Goal: Task Accomplishment & Management: Complete application form

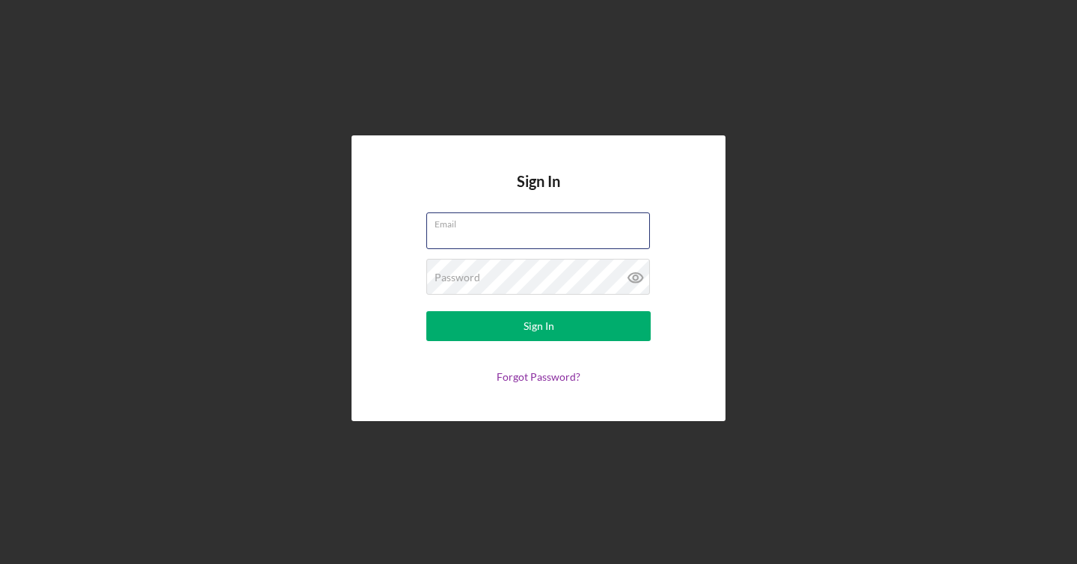
type input "[EMAIL_ADDRESS][DOMAIN_NAME]"
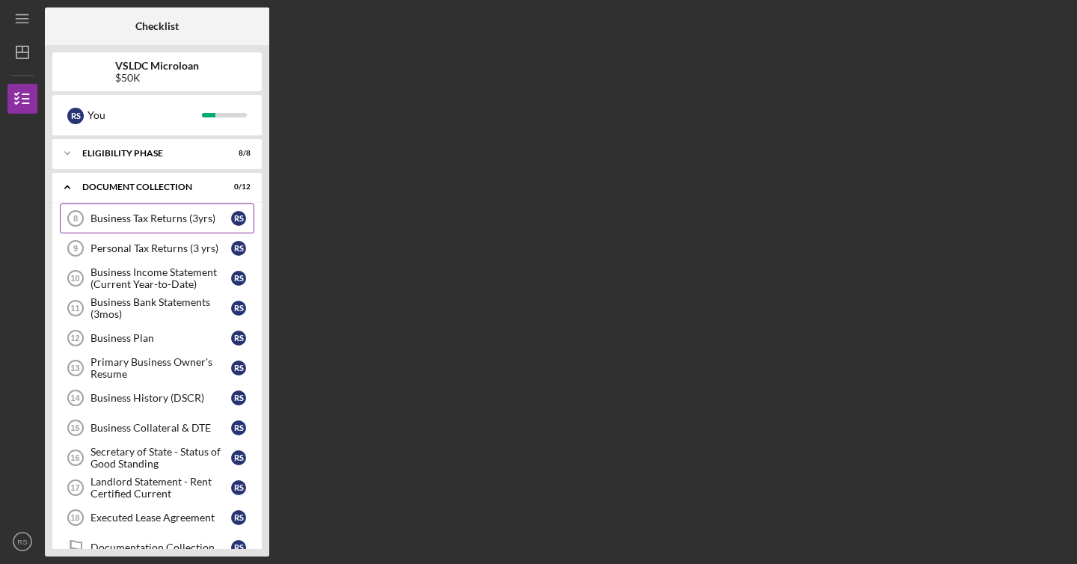
click at [187, 211] on link "Business Tax Returns (3yrs) 8 Business Tax Returns (3yrs) R S" at bounding box center [157, 218] width 194 height 30
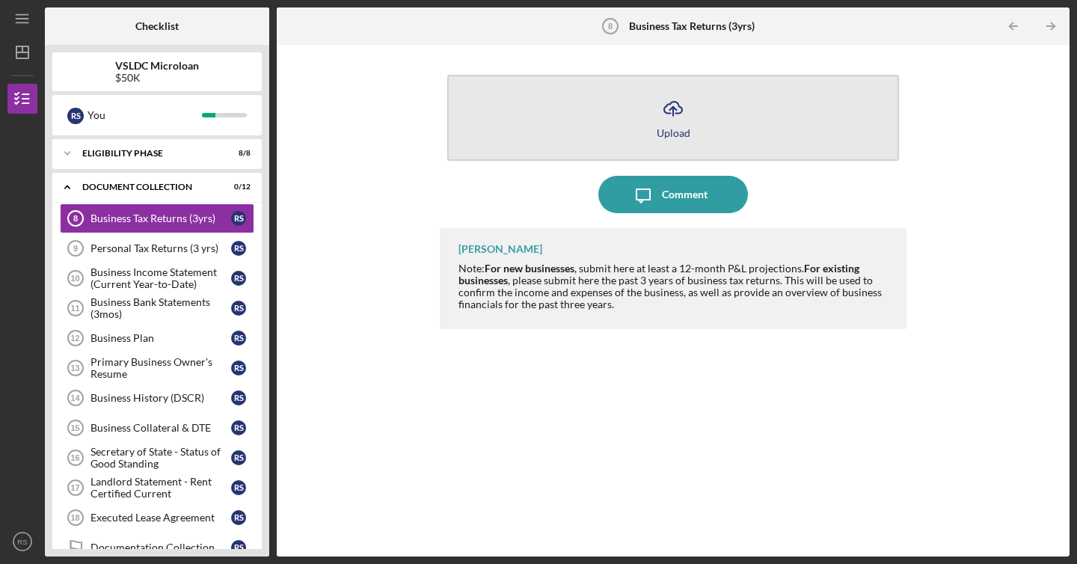
click at [659, 134] on div "Upload" at bounding box center [673, 132] width 34 height 11
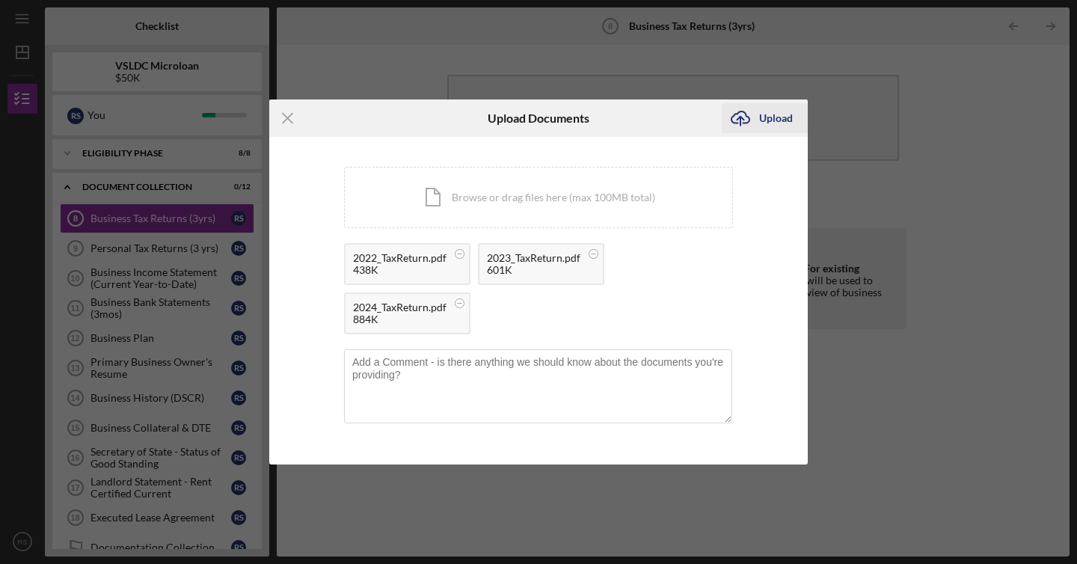
click at [771, 120] on div "Upload" at bounding box center [776, 118] width 34 height 30
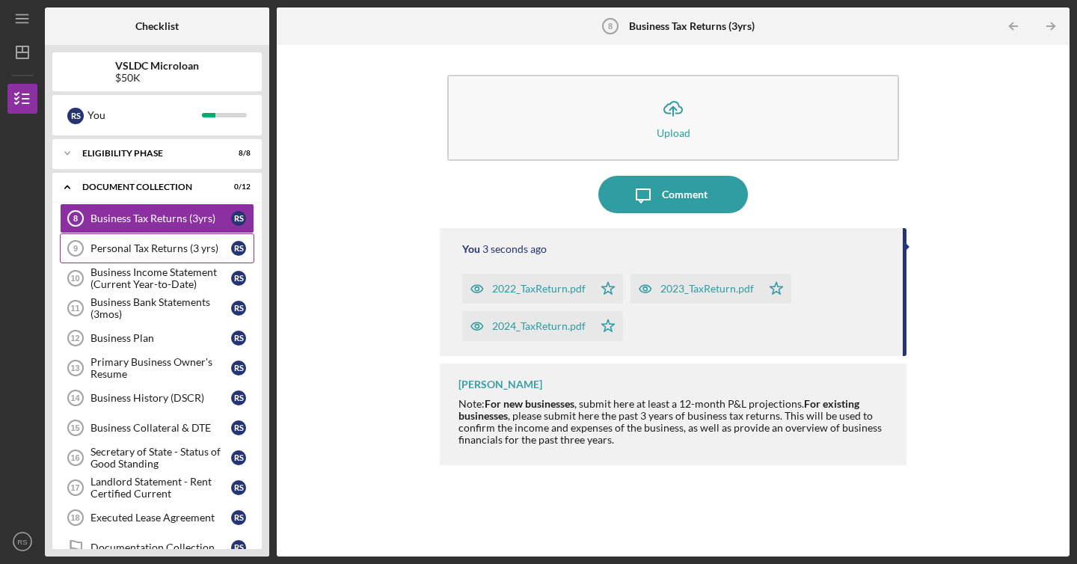
click at [198, 235] on link "Personal Tax Returns (3 yrs) 9 Personal Tax Returns (3 yrs) R S" at bounding box center [157, 248] width 194 height 30
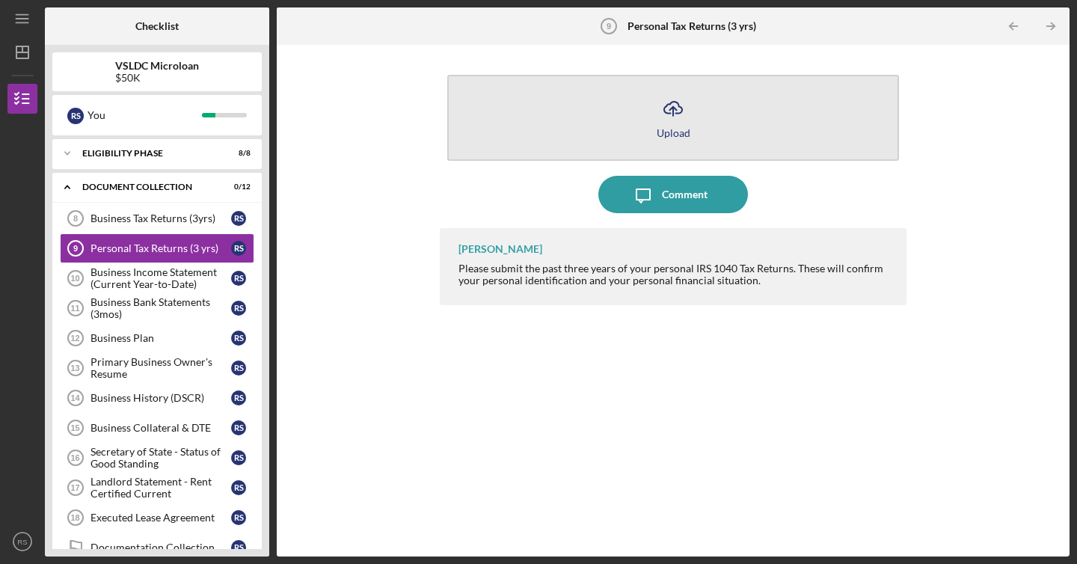
click at [642, 121] on button "Icon/Upload Upload" at bounding box center [673, 118] width 452 height 86
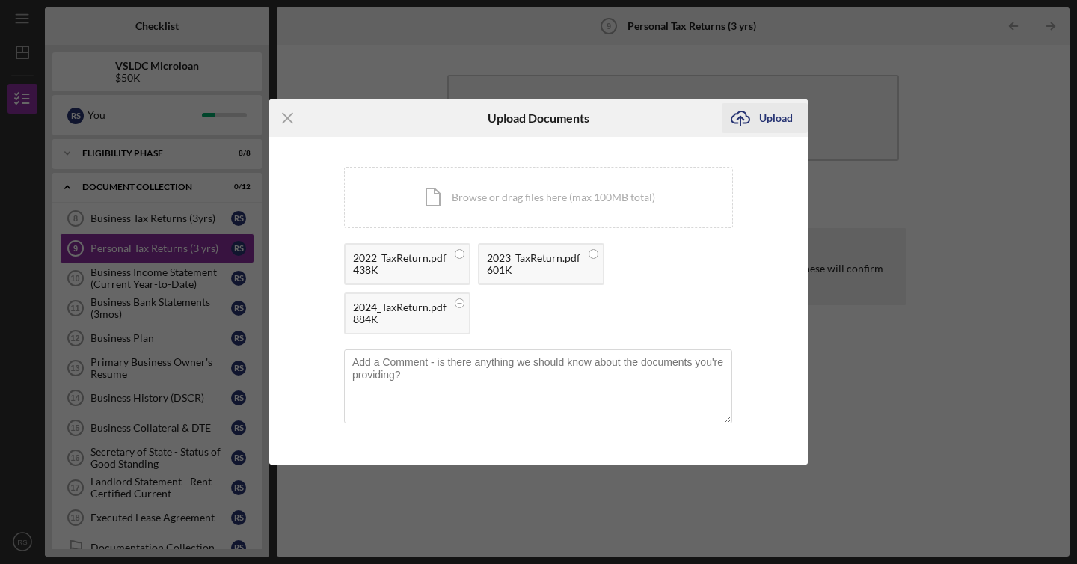
click at [769, 128] on div "Upload" at bounding box center [776, 118] width 34 height 30
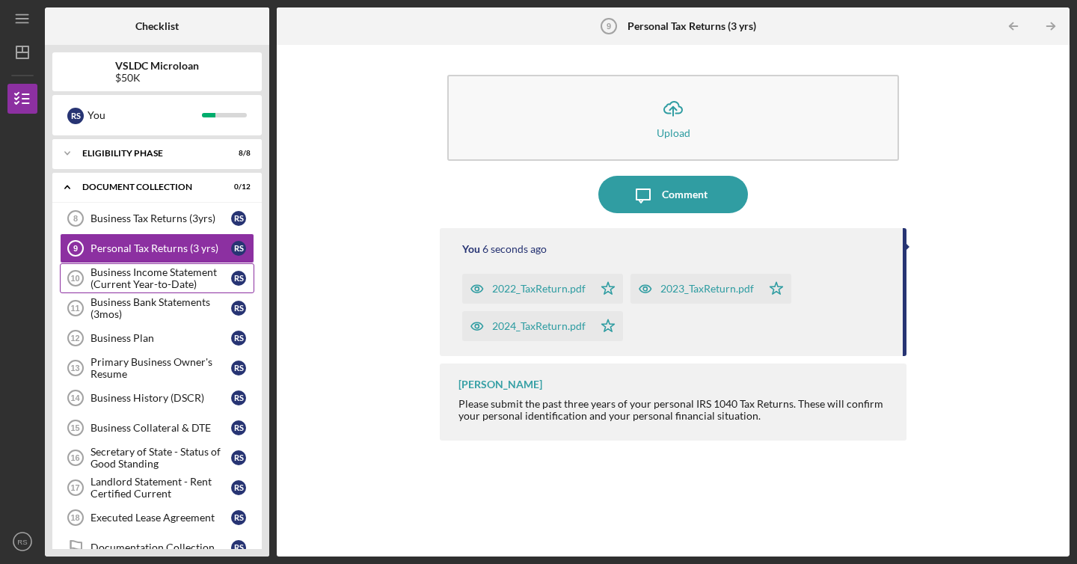
click at [164, 277] on div "Business Income Statement (Current Year-to-Date)" at bounding box center [160, 278] width 141 height 24
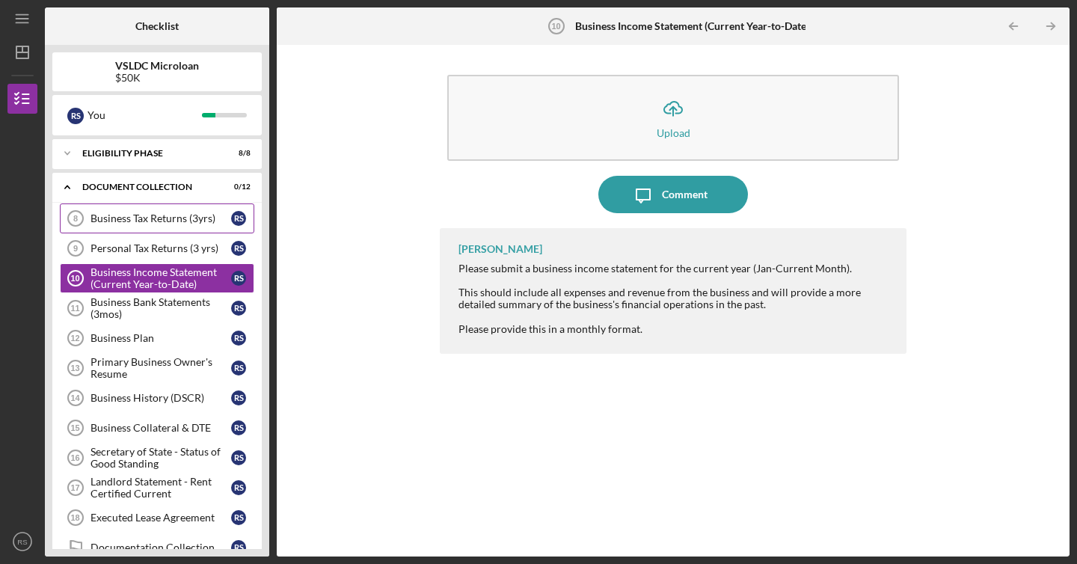
click at [187, 227] on link "Business Tax Returns (3yrs) 8 Business Tax Returns (3yrs) R S" at bounding box center [157, 218] width 194 height 30
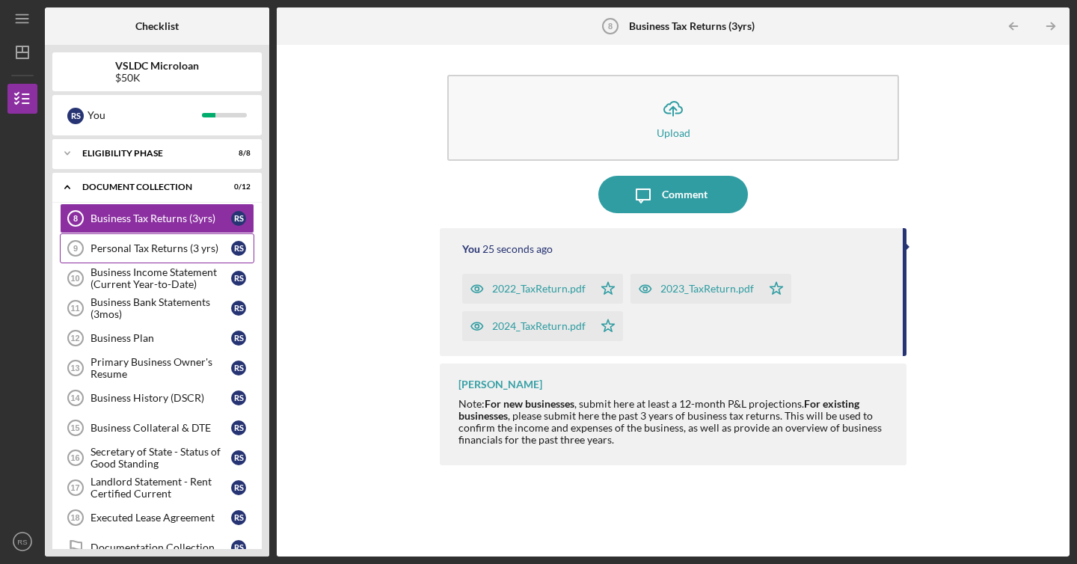
click at [185, 242] on div "Personal Tax Returns (3 yrs)" at bounding box center [160, 248] width 141 height 12
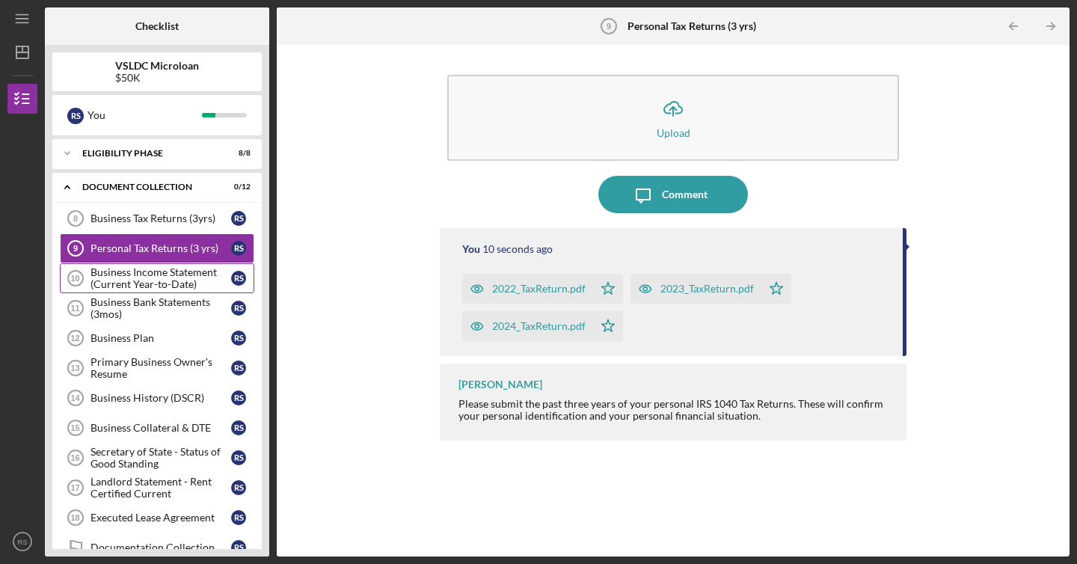
click at [175, 277] on div "Business Income Statement (Current Year-to-Date)" at bounding box center [160, 278] width 141 height 24
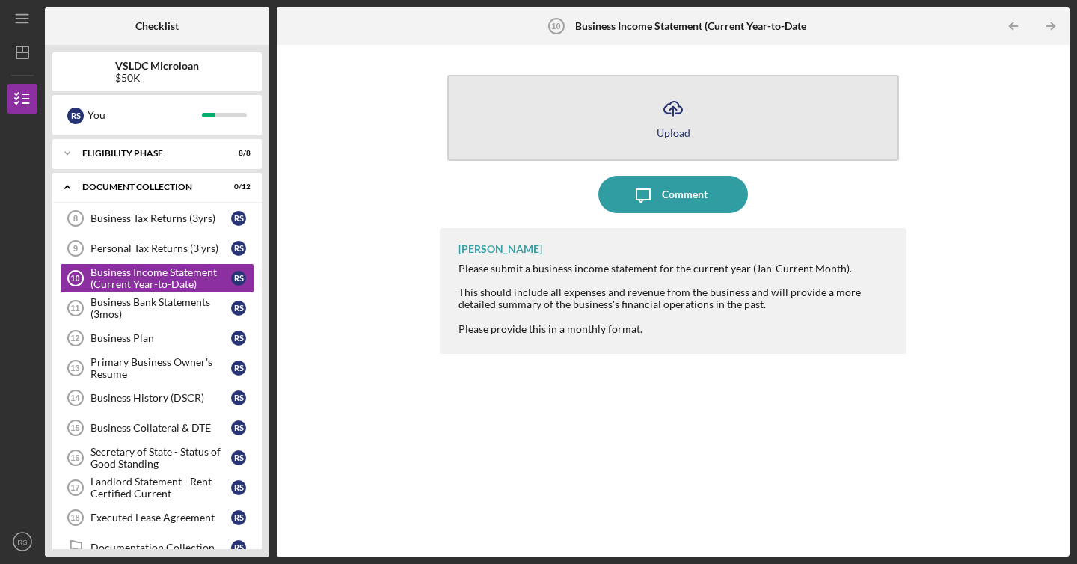
click at [656, 120] on icon "Icon/Upload" at bounding box center [672, 108] width 37 height 37
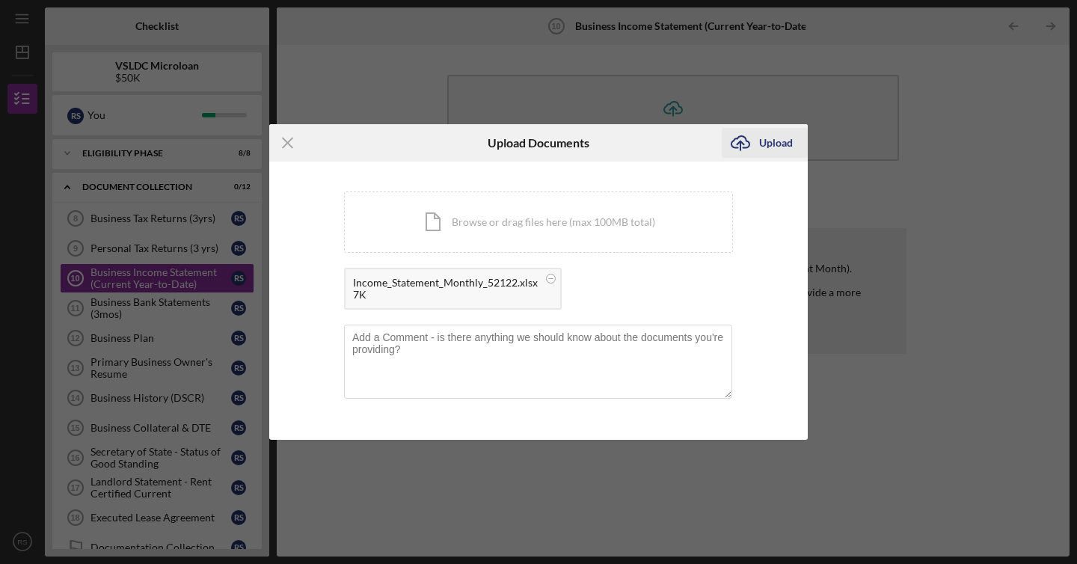
click at [751, 148] on icon "Icon/Upload" at bounding box center [739, 142] width 37 height 37
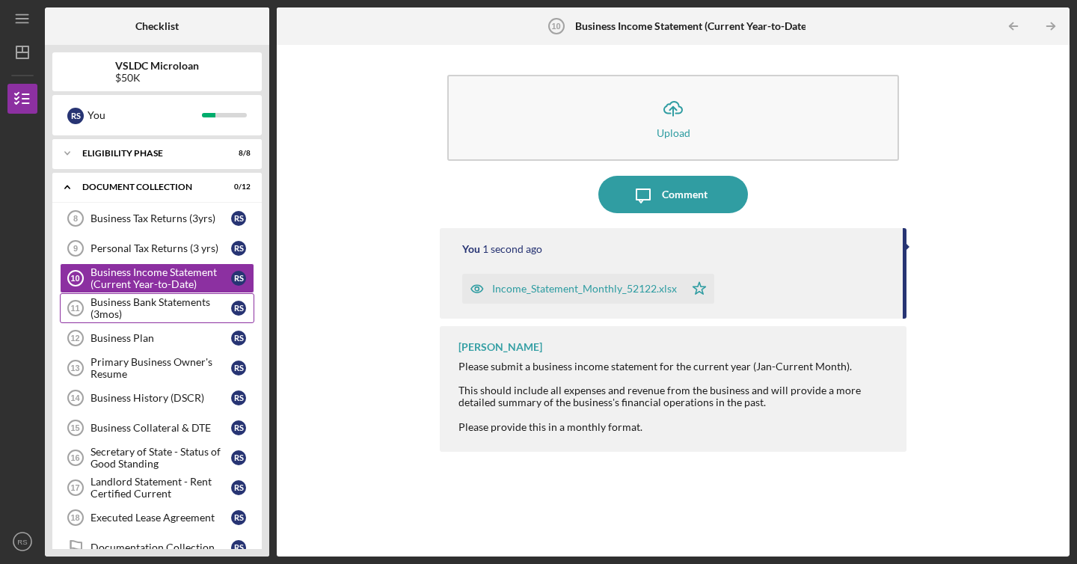
click at [149, 310] on div "Business Bank Statements (3mos)" at bounding box center [160, 308] width 141 height 24
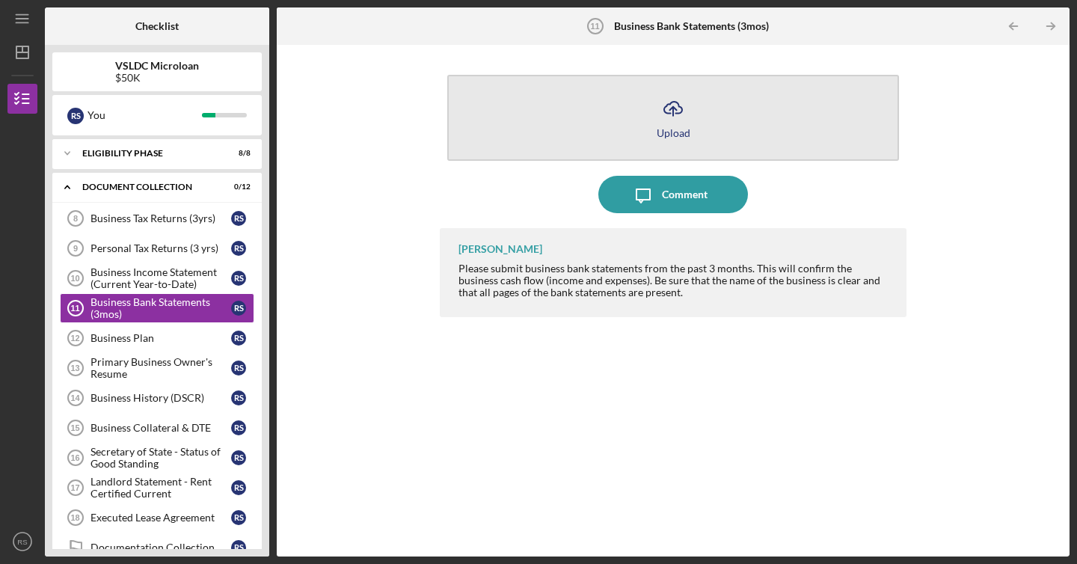
click at [680, 122] on icon "Icon/Upload" at bounding box center [672, 108] width 37 height 37
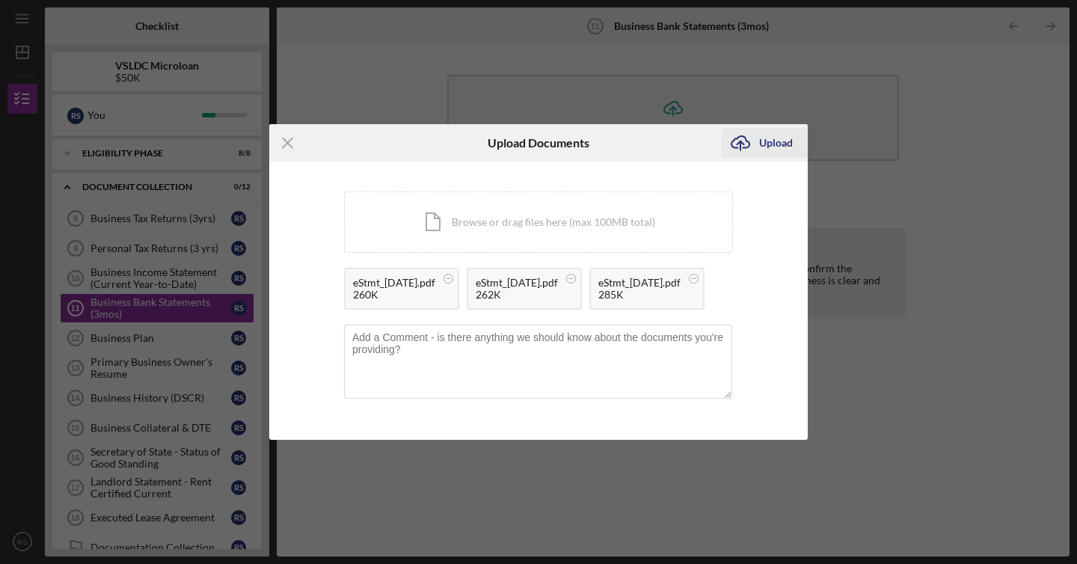
click at [773, 128] on div "Upload" at bounding box center [776, 143] width 34 height 30
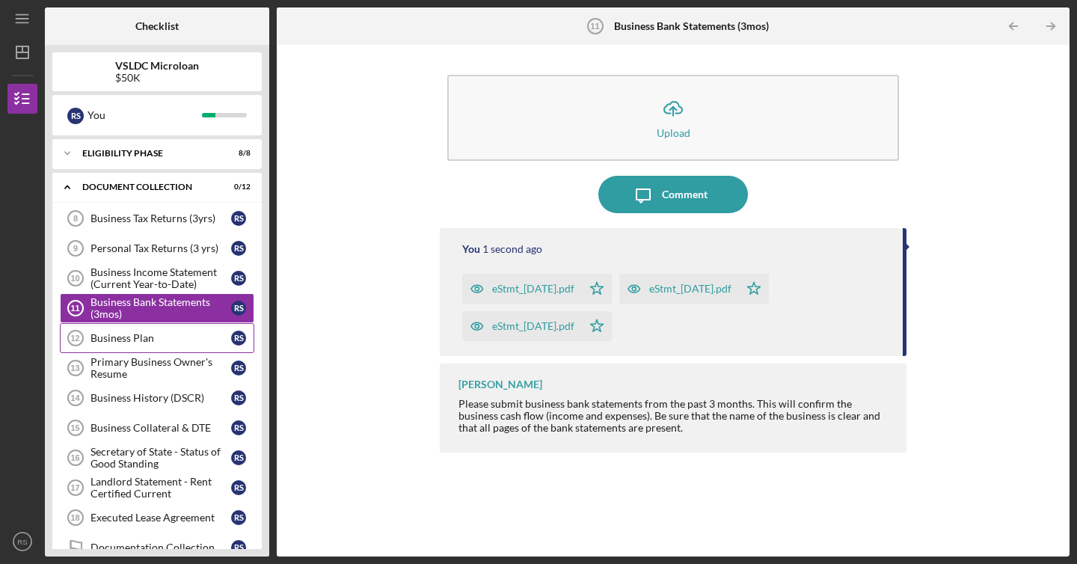
click at [194, 335] on div "Business Plan" at bounding box center [160, 338] width 141 height 12
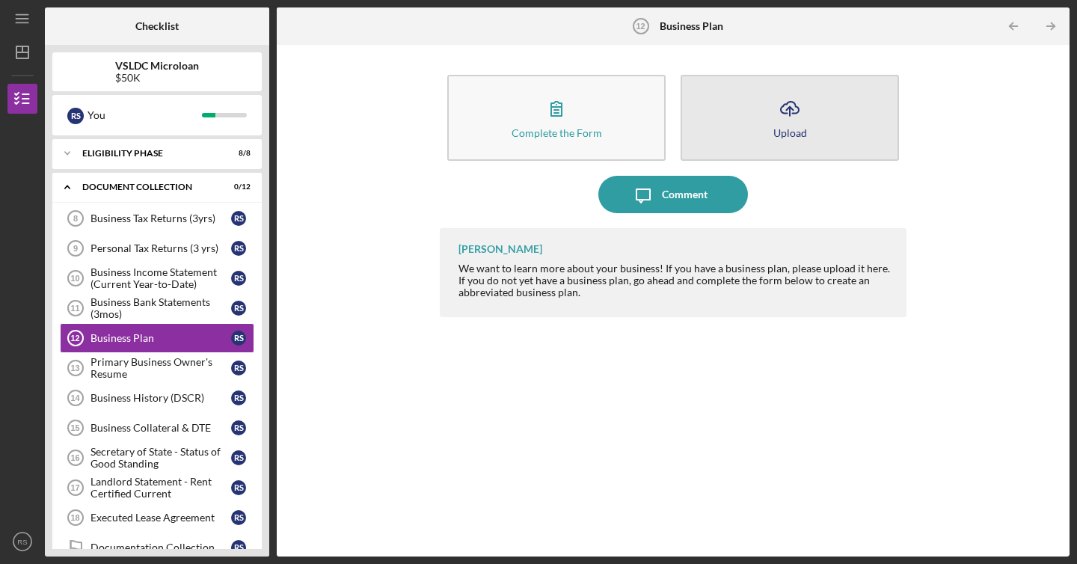
click at [774, 129] on div "Upload" at bounding box center [790, 132] width 34 height 11
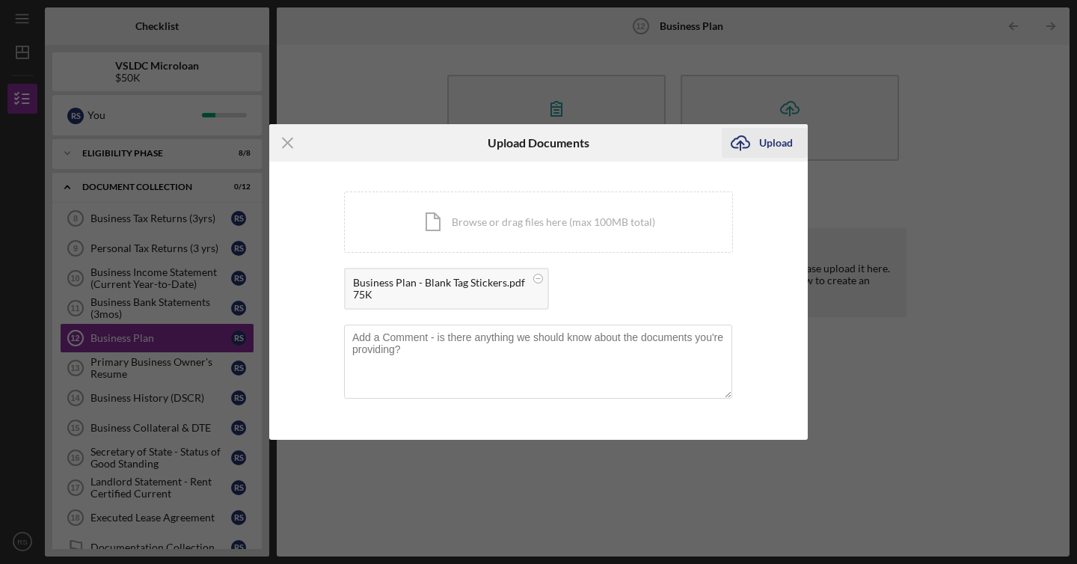
click at [764, 147] on div "Upload" at bounding box center [776, 143] width 34 height 30
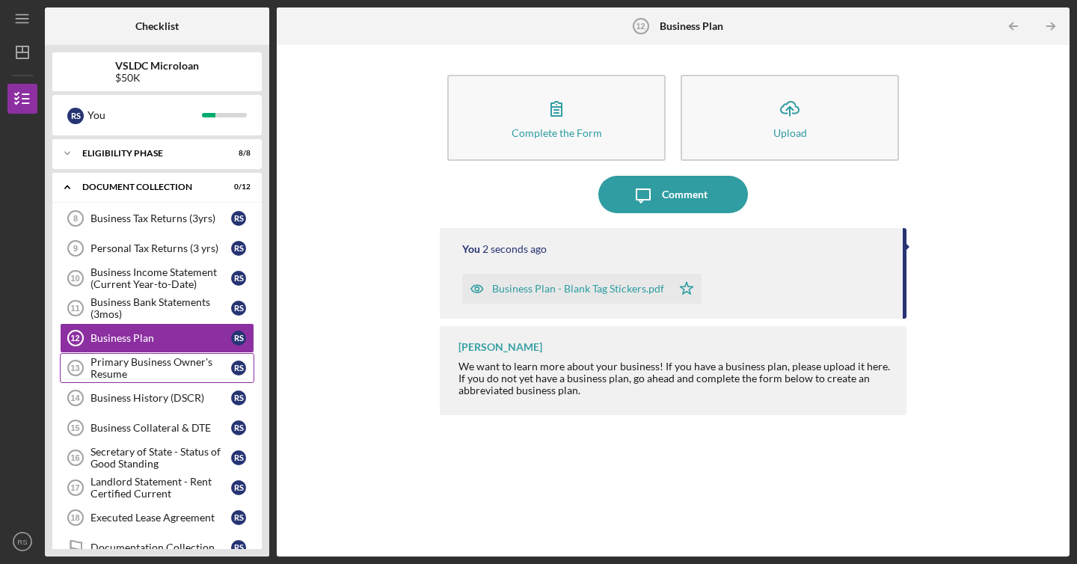
click at [185, 360] on div "Primary Business Owner's Resume" at bounding box center [160, 368] width 141 height 24
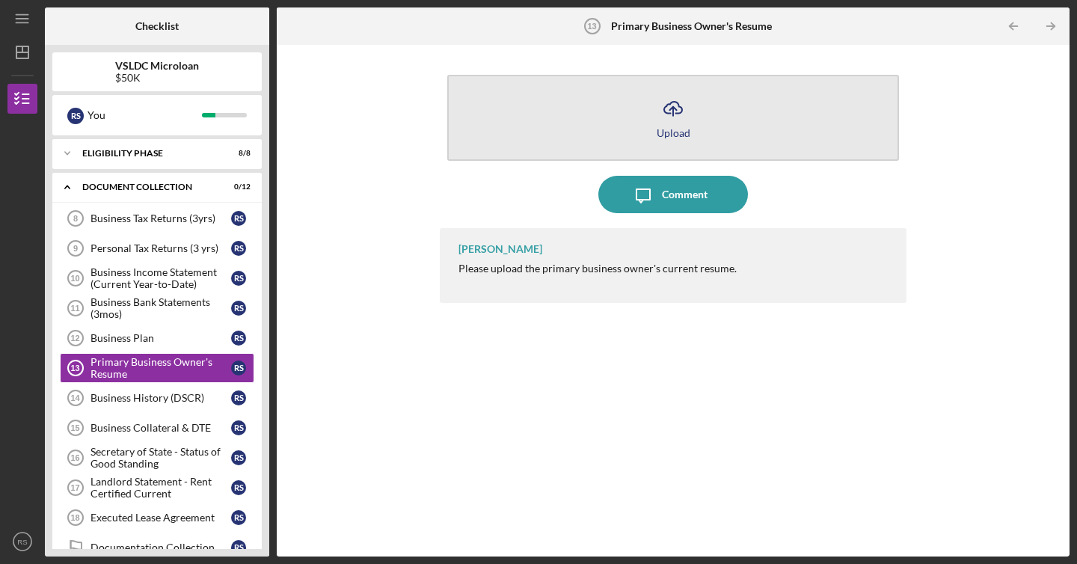
click at [624, 96] on button "Icon/Upload Upload" at bounding box center [673, 118] width 452 height 86
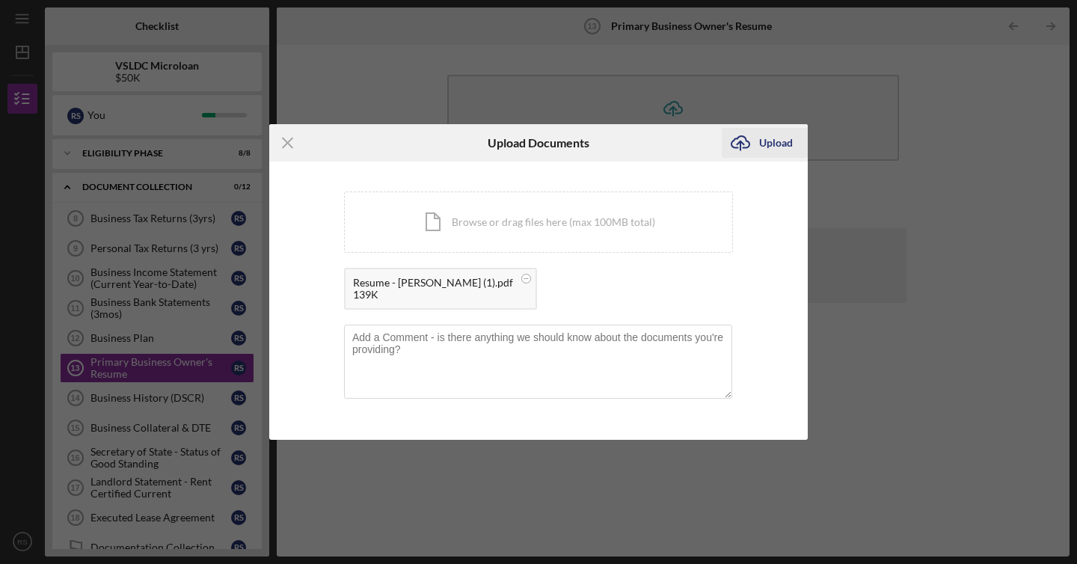
click at [765, 139] on div "Upload" at bounding box center [776, 143] width 34 height 30
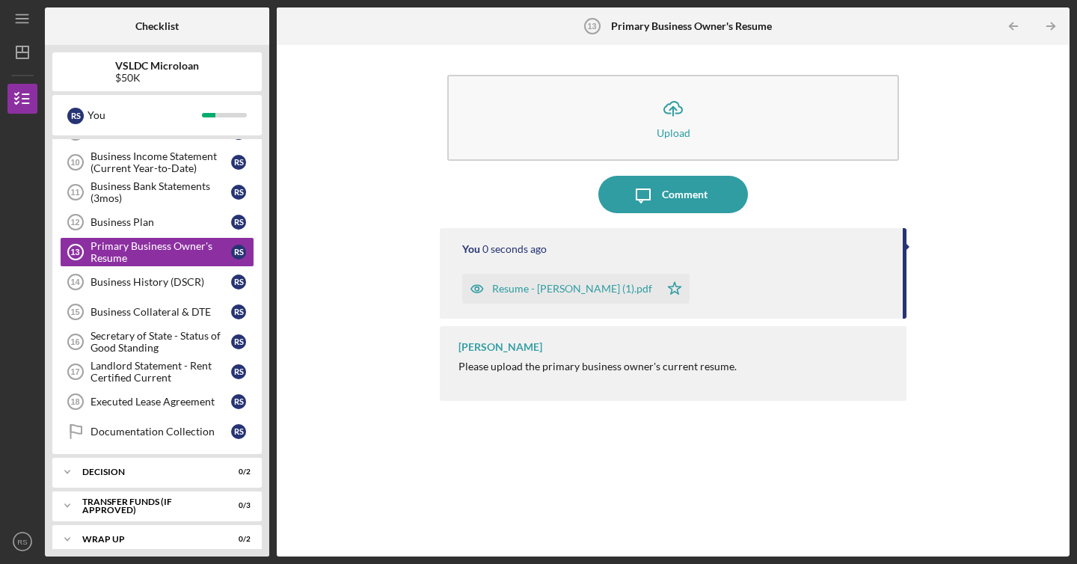
scroll to position [129, 0]
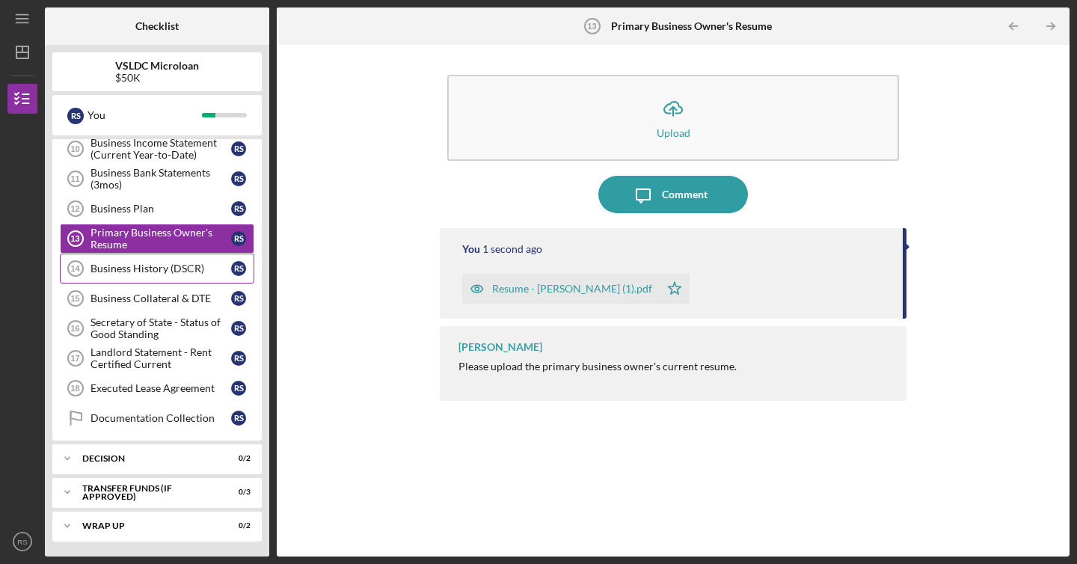
click at [198, 279] on link "Business History (DSCR) 14 Business History (DSCR) R S" at bounding box center [157, 268] width 194 height 30
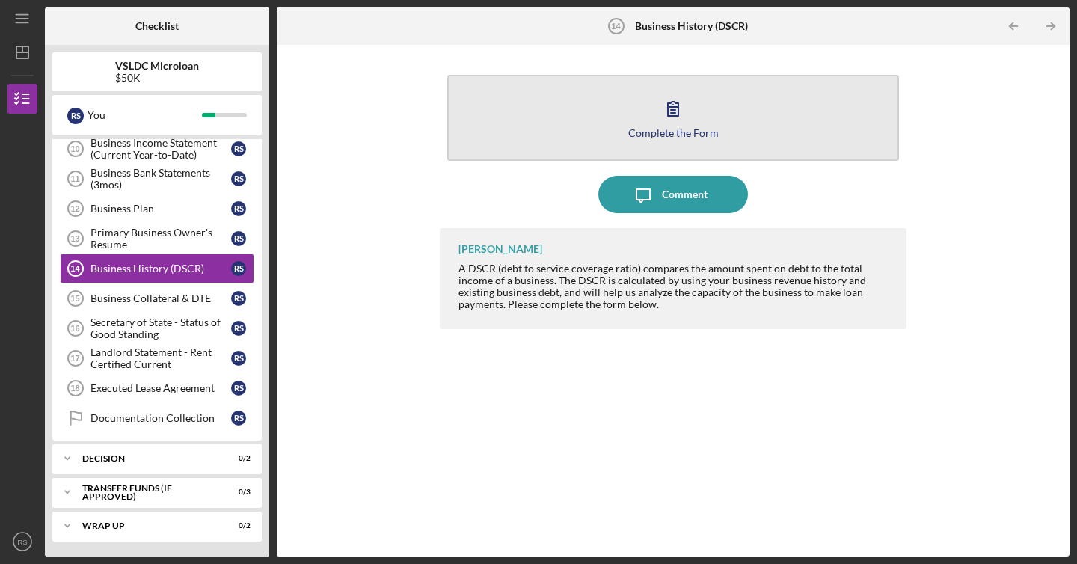
click at [677, 108] on icon "button" at bounding box center [673, 109] width 10 height 14
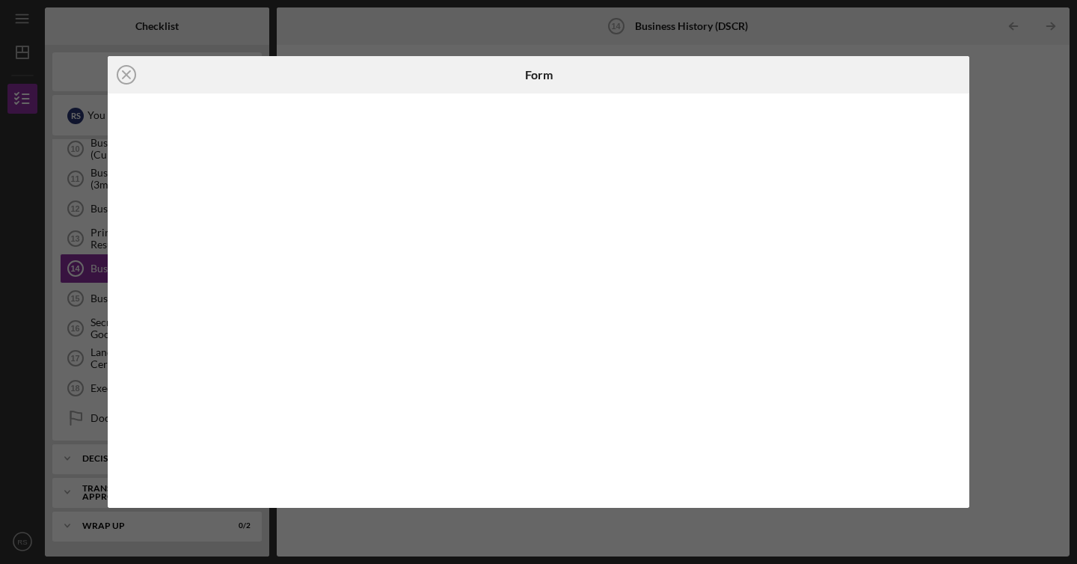
click at [956, 274] on div at bounding box center [538, 299] width 861 height 413
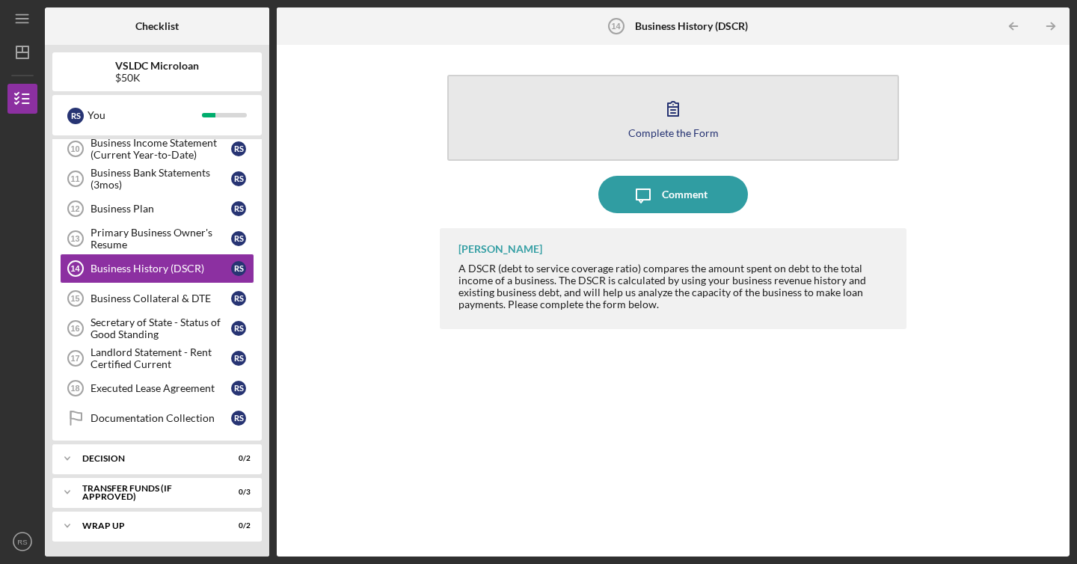
click at [569, 132] on button "Complete the Form Form" at bounding box center [673, 118] width 452 height 86
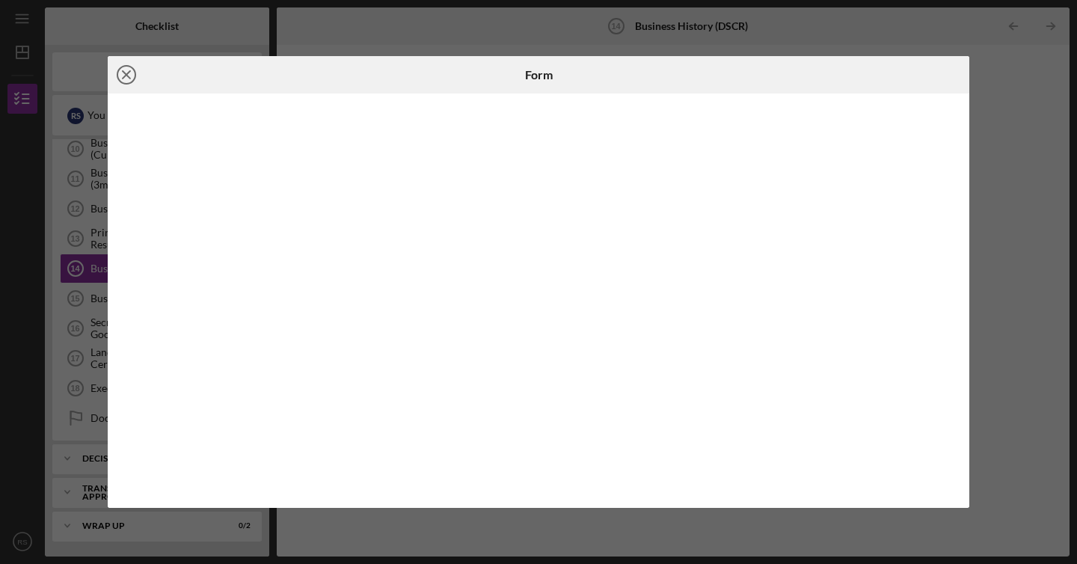
click at [120, 77] on icon "Icon/Close" at bounding box center [126, 74] width 37 height 37
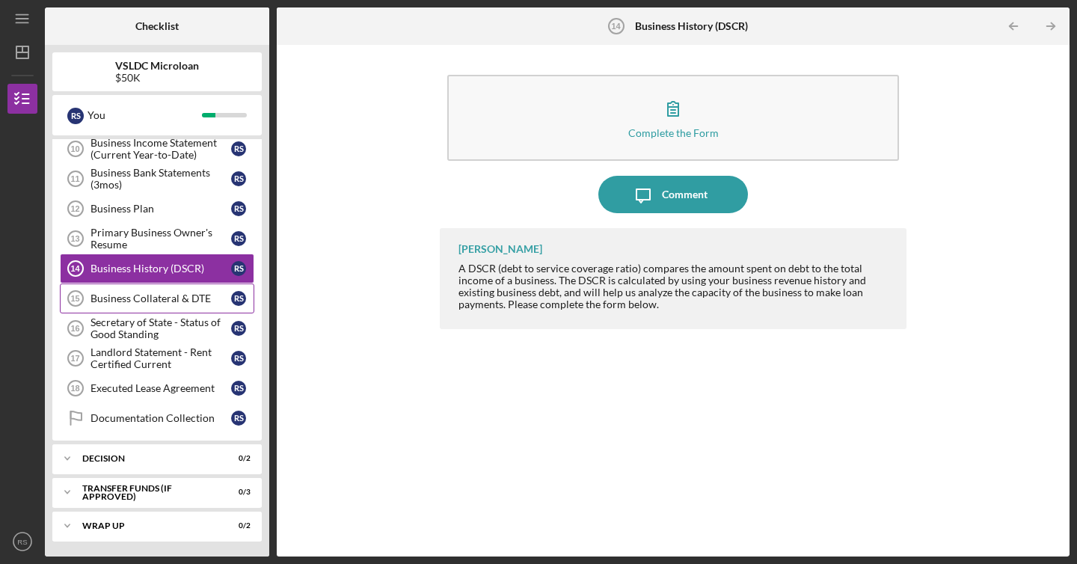
click at [178, 307] on link "Business Collateral & DTE 15 Business Collateral & DTE R S" at bounding box center [157, 298] width 194 height 30
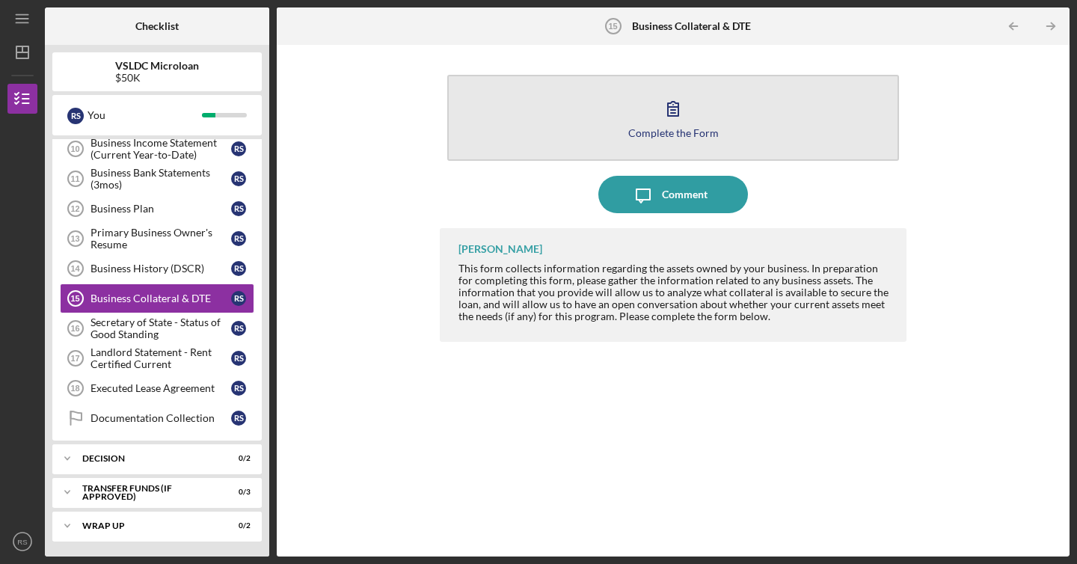
click at [667, 79] on button "Complete the Form Form" at bounding box center [673, 118] width 452 height 86
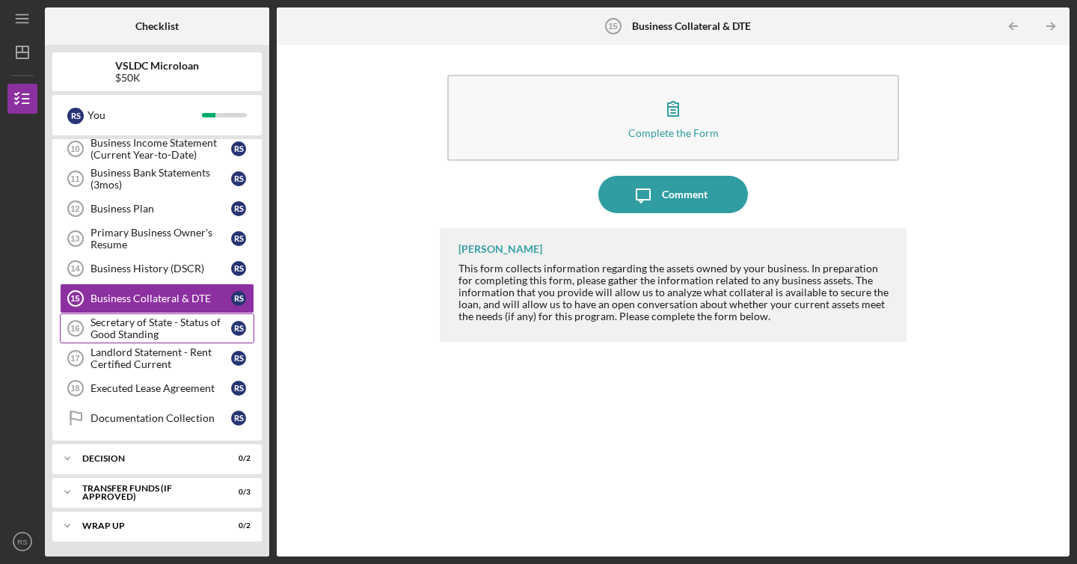
click at [172, 330] on div "Secretary of State - Status of Good Standing" at bounding box center [160, 328] width 141 height 24
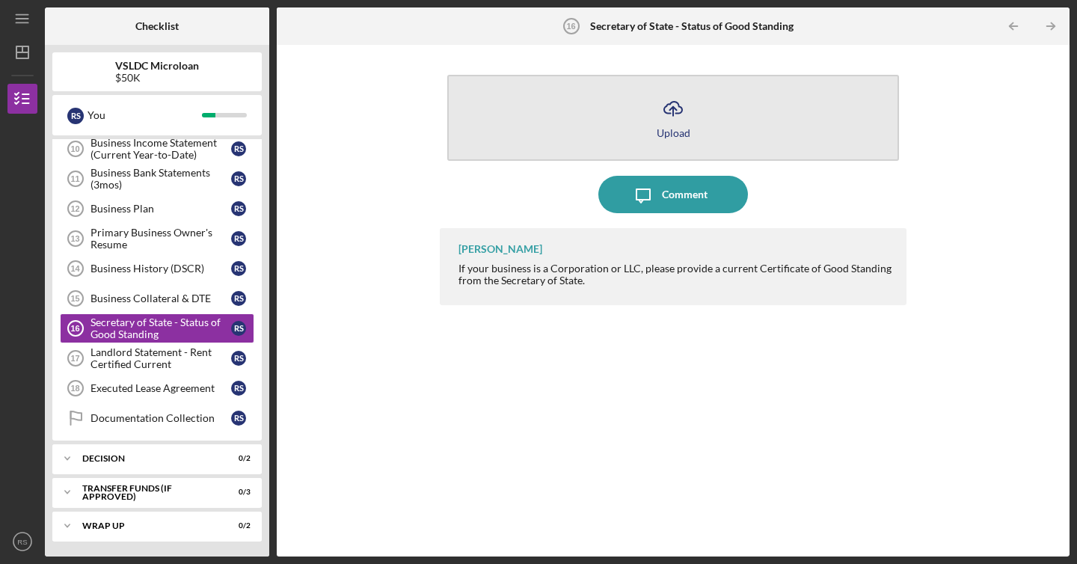
click at [677, 97] on icon "Icon/Upload" at bounding box center [672, 108] width 37 height 37
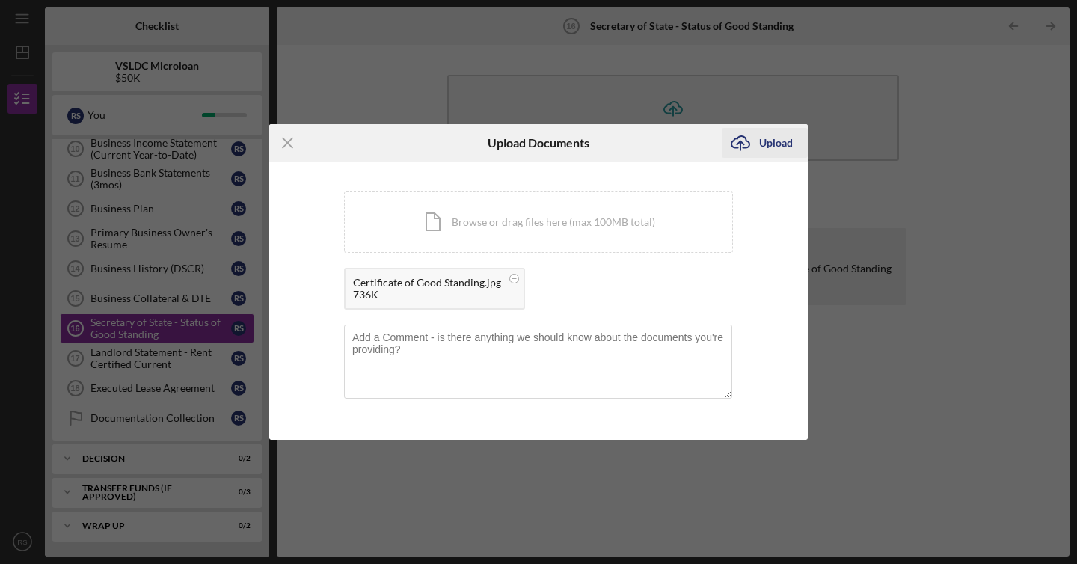
click at [762, 140] on div "Upload" at bounding box center [776, 143] width 34 height 30
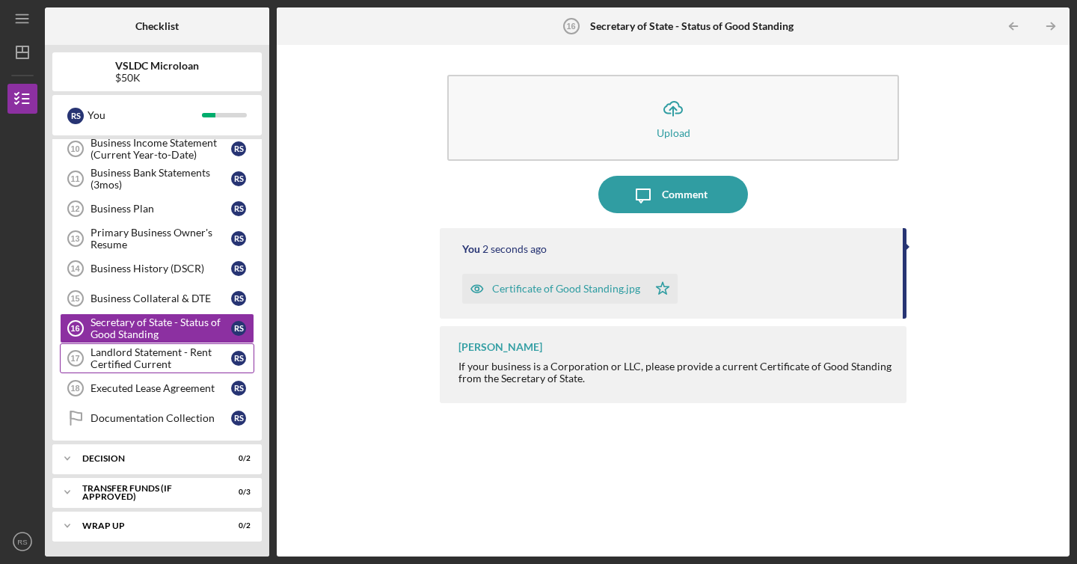
click at [188, 366] on div "Landlord Statement - Rent Certified Current" at bounding box center [160, 358] width 141 height 24
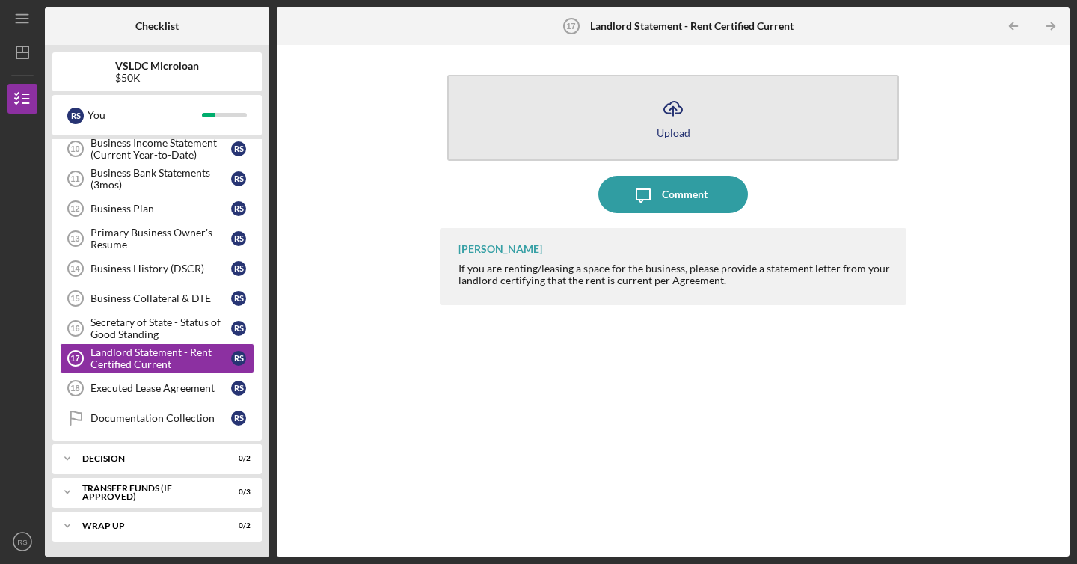
click at [683, 122] on icon "Icon/Upload" at bounding box center [672, 108] width 37 height 37
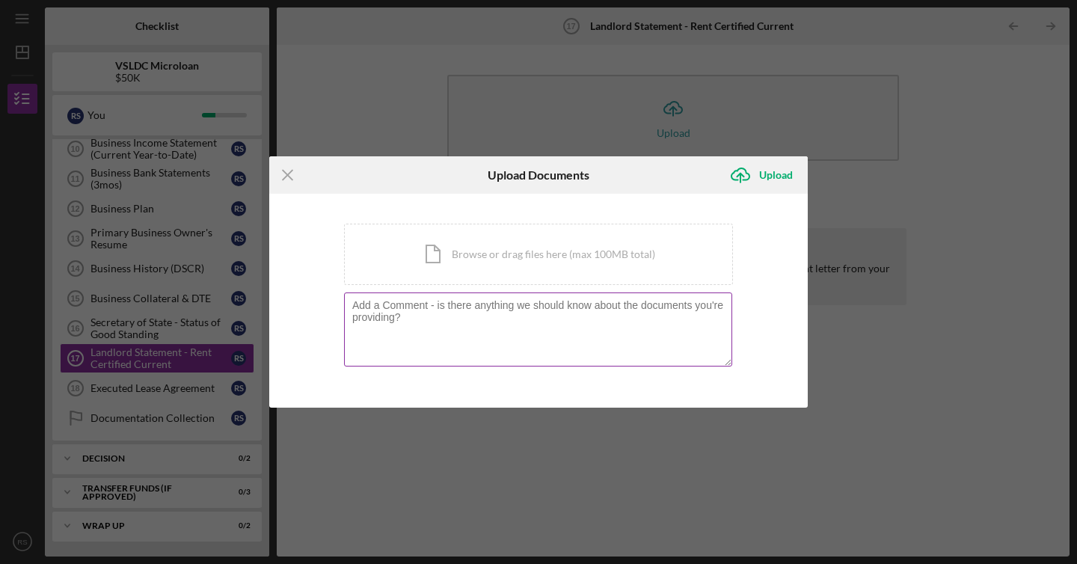
click at [440, 326] on textarea at bounding box center [538, 328] width 388 height 73
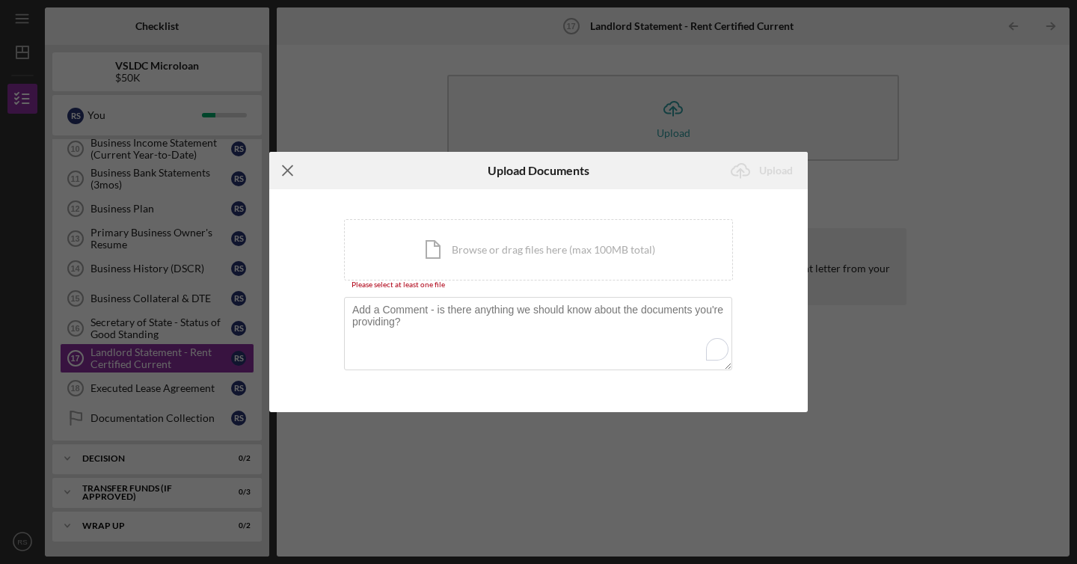
click at [286, 172] on icon "Icon/Menu Close" at bounding box center [287, 170] width 37 height 37
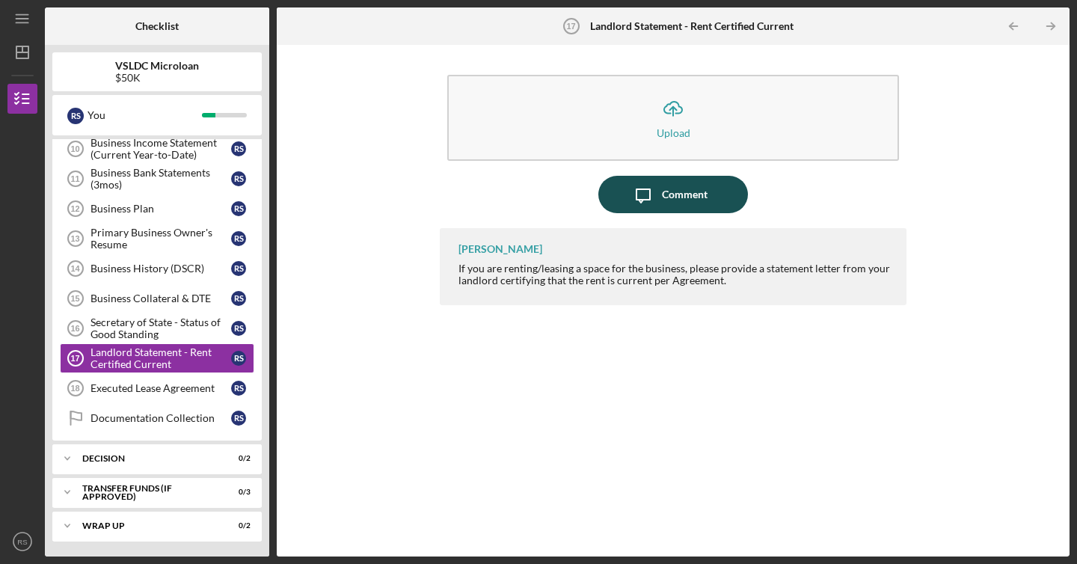
click at [688, 204] on div "Comment" at bounding box center [685, 194] width 46 height 37
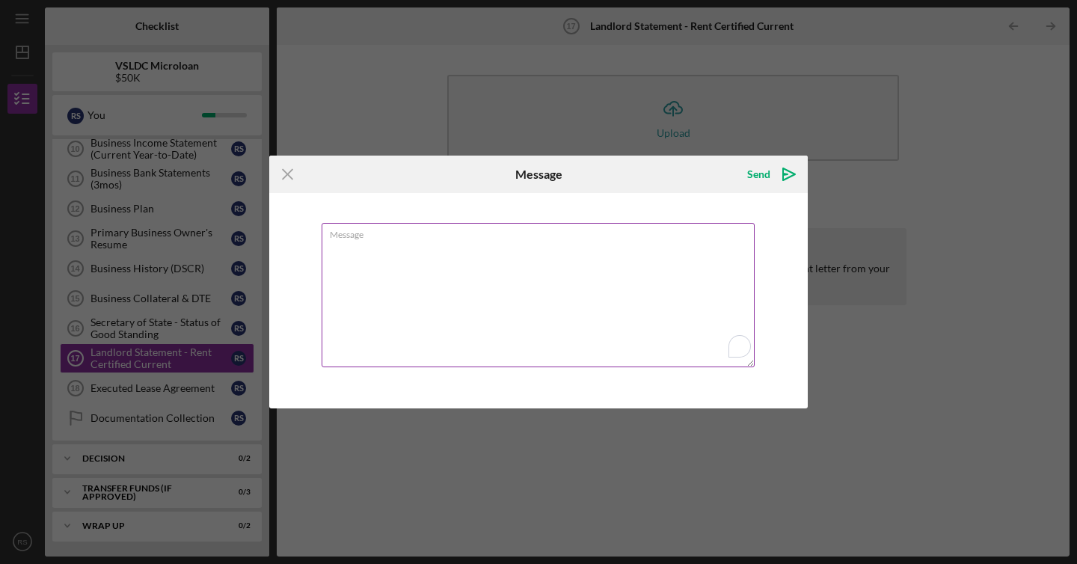
click at [561, 289] on textarea "Message" at bounding box center [537, 295] width 433 height 144
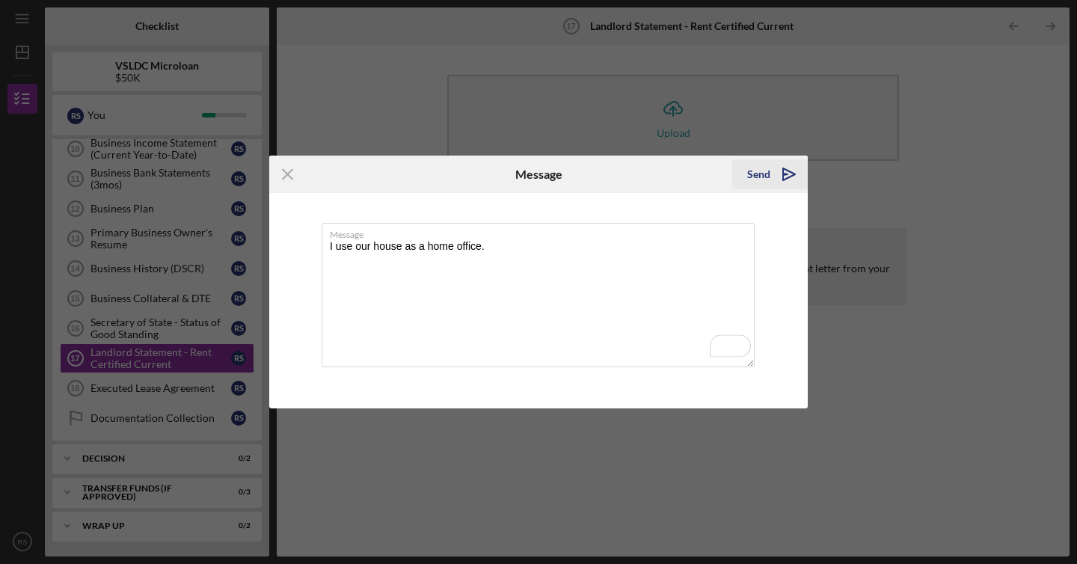
type textarea "I use our house as a home office."
click at [781, 179] on icon "Icon/icon-invite-send" at bounding box center [788, 174] width 37 height 37
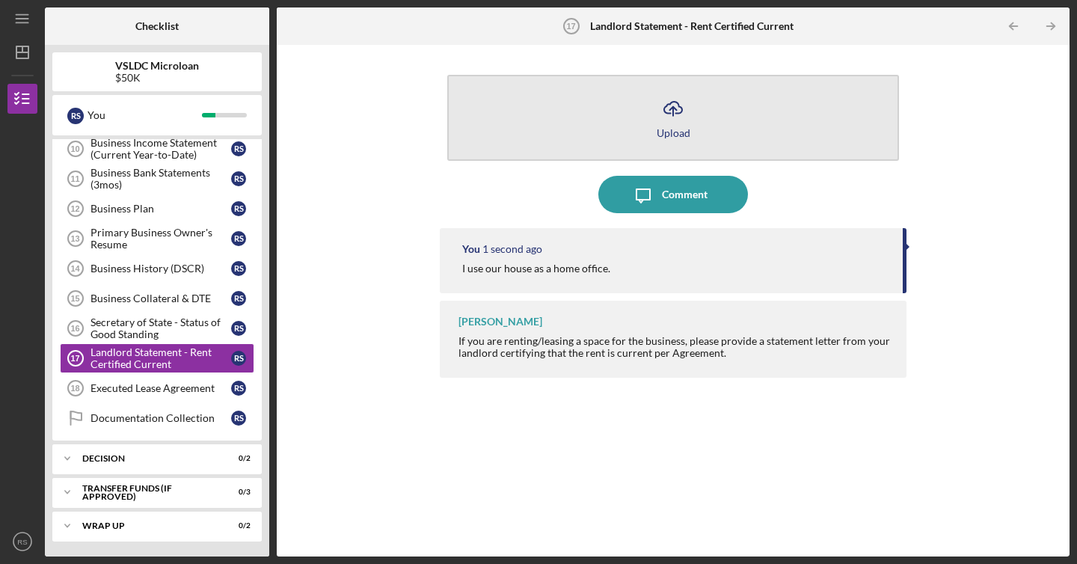
click at [695, 132] on button "Icon/Upload Upload" at bounding box center [673, 118] width 452 height 86
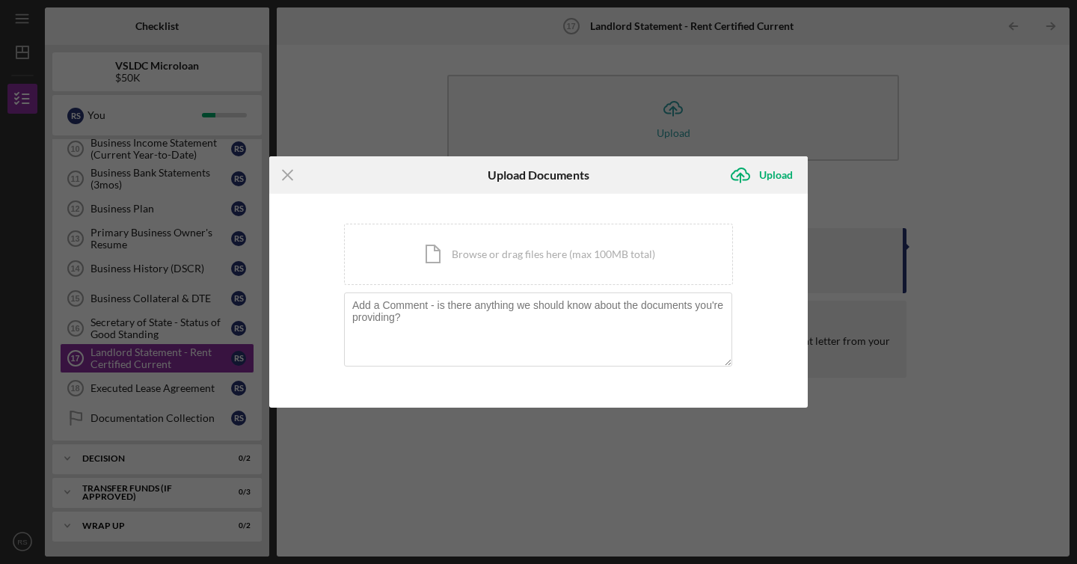
click at [579, 147] on div "Icon/Menu Close Upload Documents Icon/Upload Upload You're uploading documents …" at bounding box center [538, 282] width 1077 height 564
click at [283, 176] on icon "Icon/Menu Close" at bounding box center [287, 174] width 37 height 37
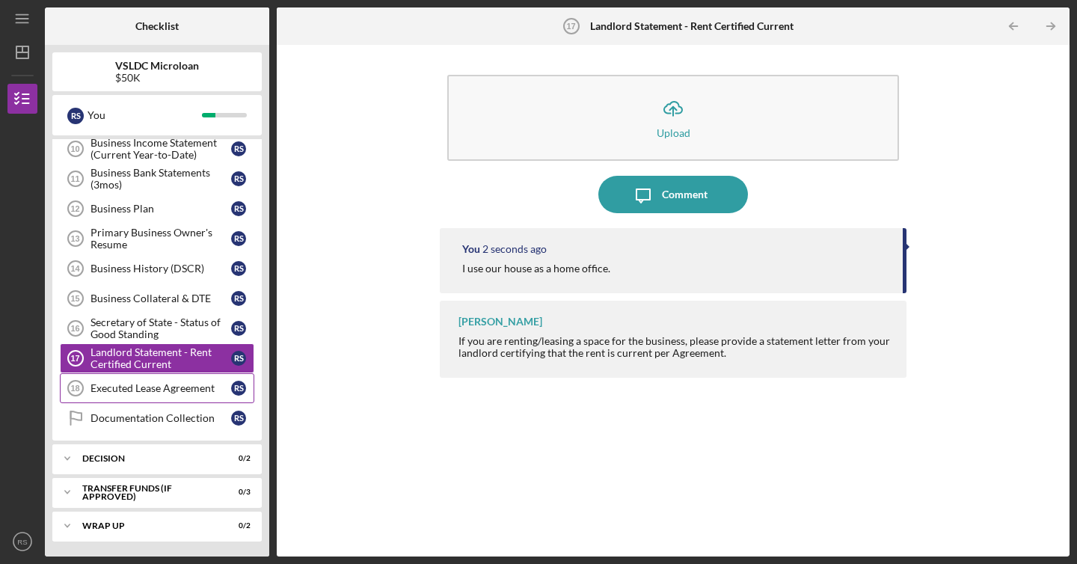
click at [183, 383] on div "Executed Lease Agreement" at bounding box center [160, 388] width 141 height 12
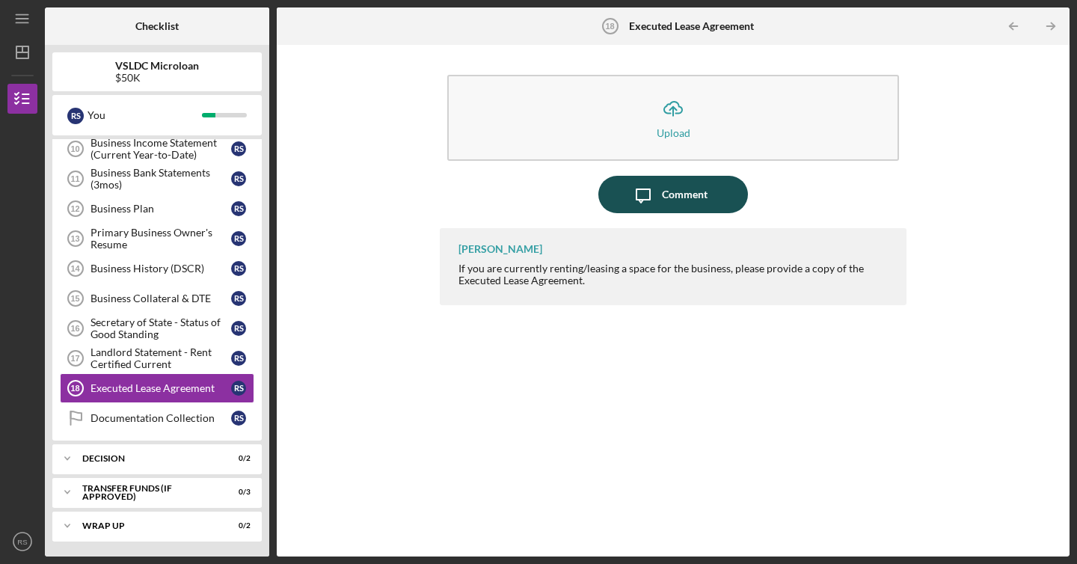
click at [653, 195] on icon "Icon/Message" at bounding box center [642, 194] width 37 height 37
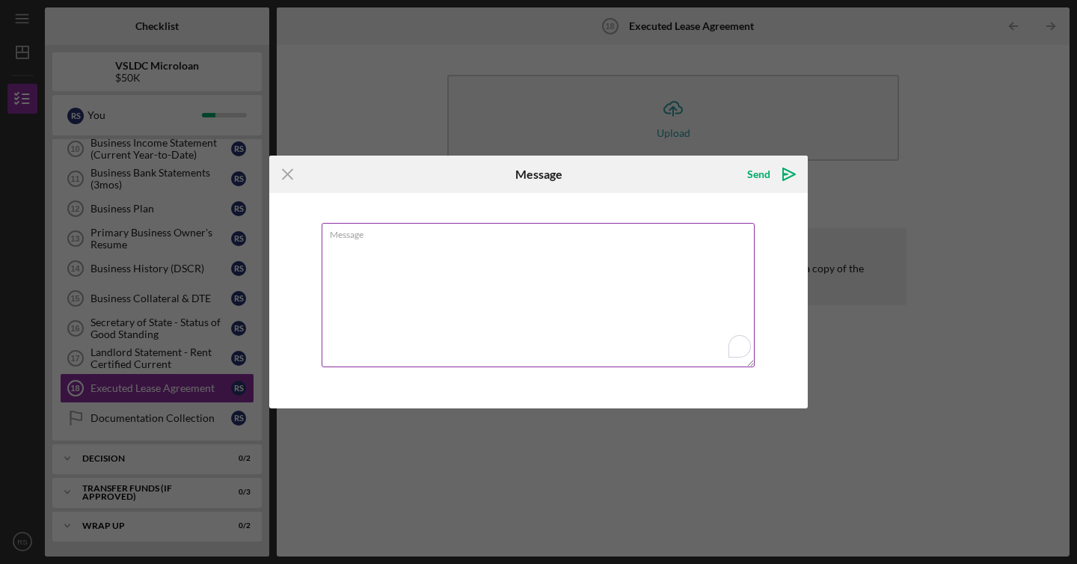
click at [575, 264] on textarea "Message" at bounding box center [537, 295] width 433 height 144
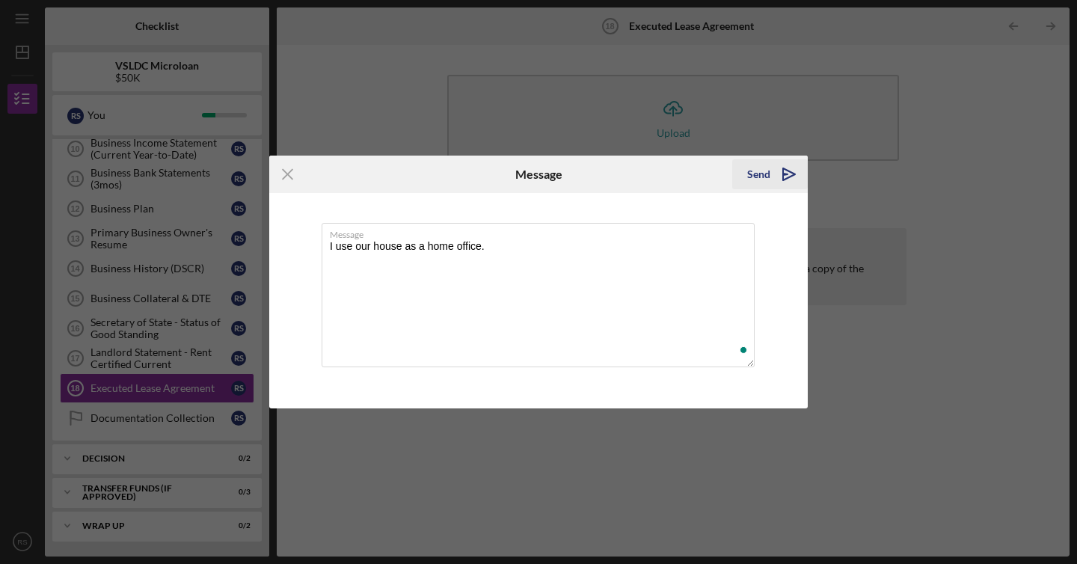
type textarea "I use our house as a home office."
click at [785, 184] on icon "Icon/icon-invite-send" at bounding box center [788, 174] width 37 height 37
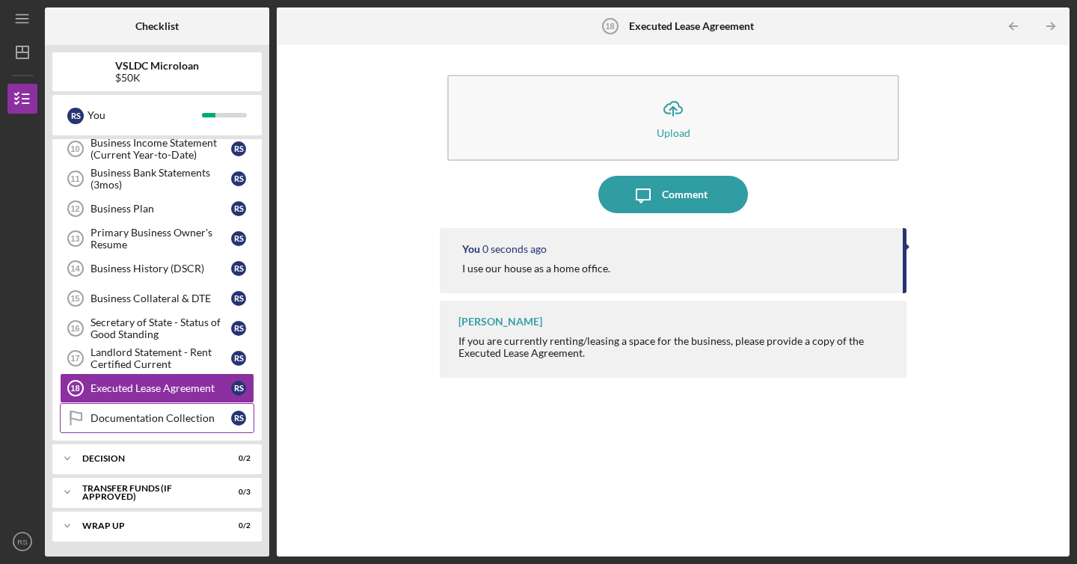
click at [176, 427] on link "Documentation Collection Documentation Collection R S" at bounding box center [157, 418] width 194 height 30
